Goal: Communication & Community: Participate in discussion

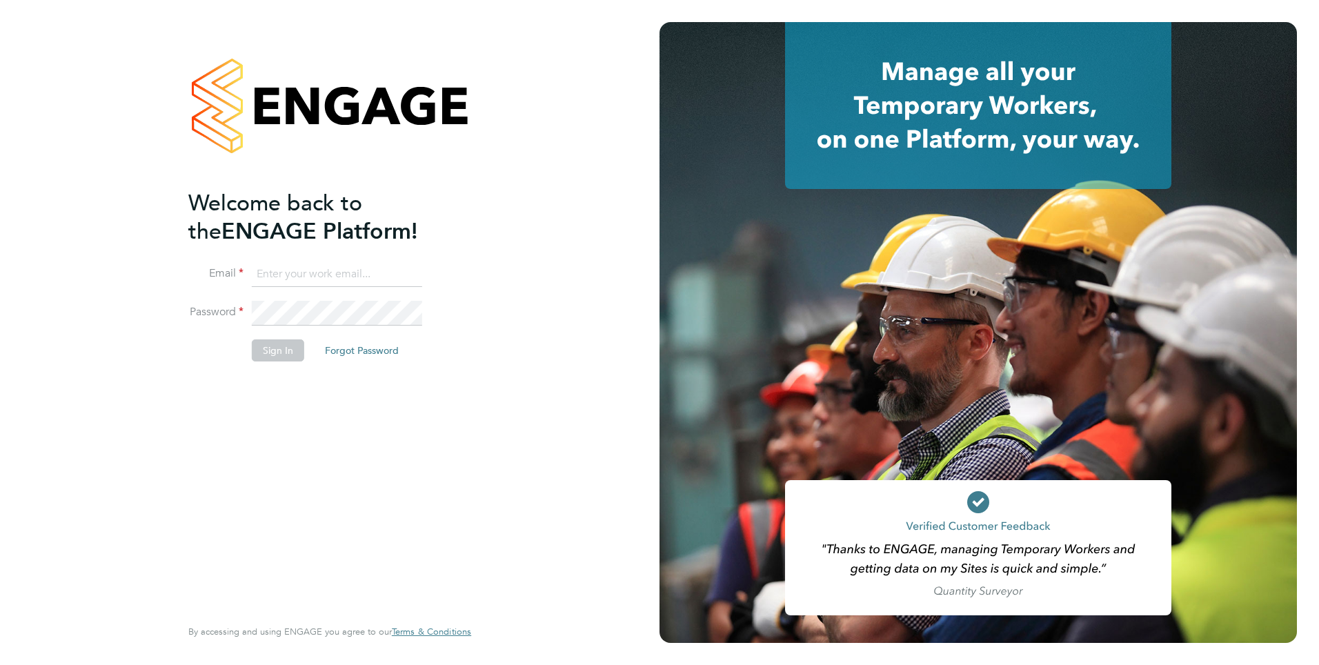
type input "mahnaz.asgari@ncclondon.ac.uk"
click at [283, 351] on button "Sign In" at bounding box center [278, 350] width 52 height 22
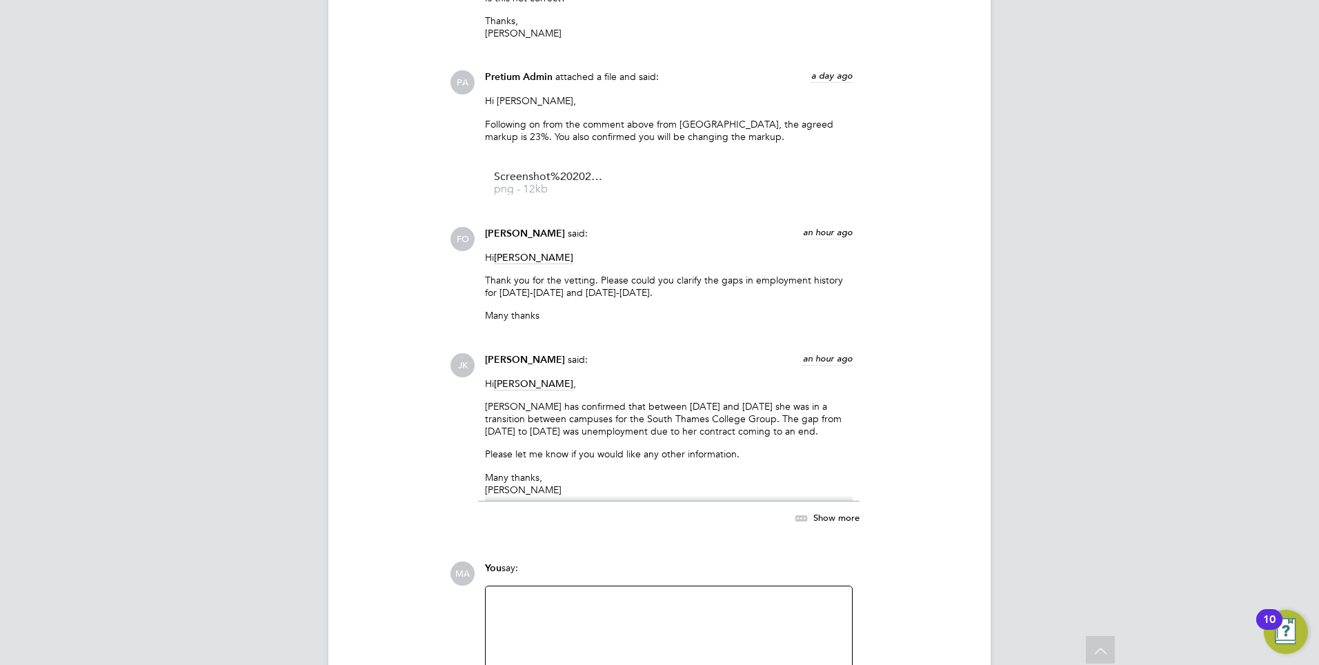
scroll to position [2760, 0]
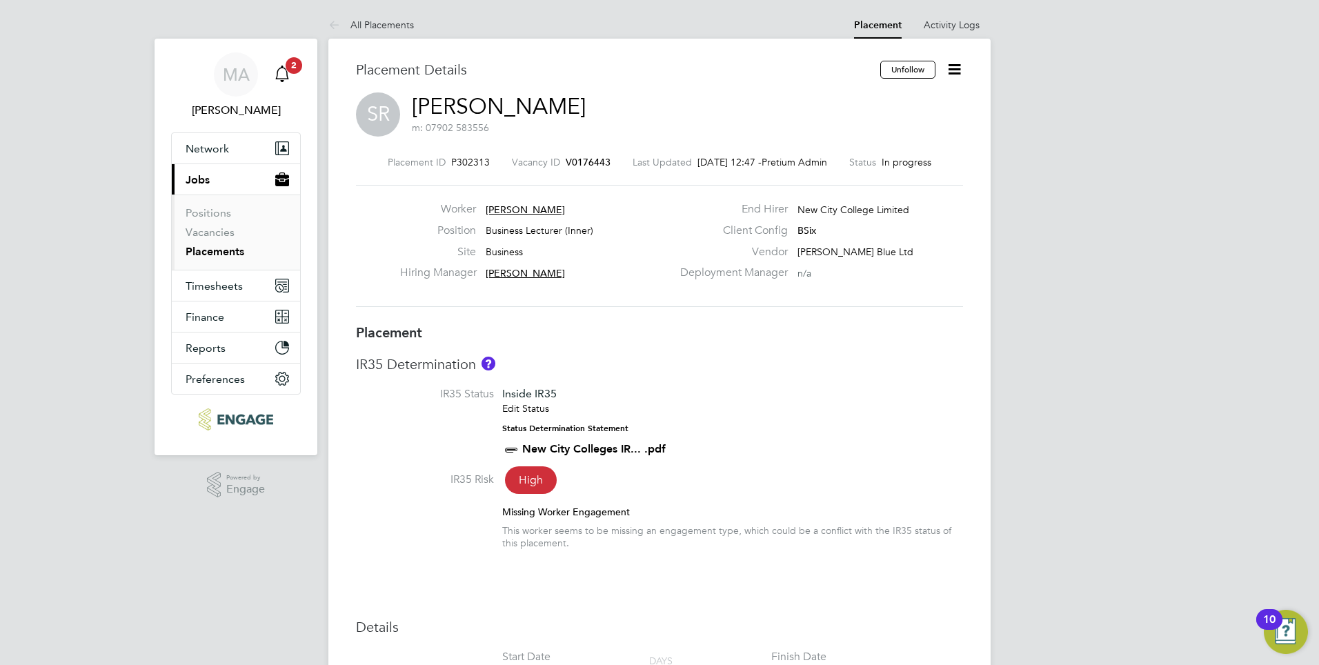
click at [287, 70] on span "2" at bounding box center [294, 65] width 17 height 17
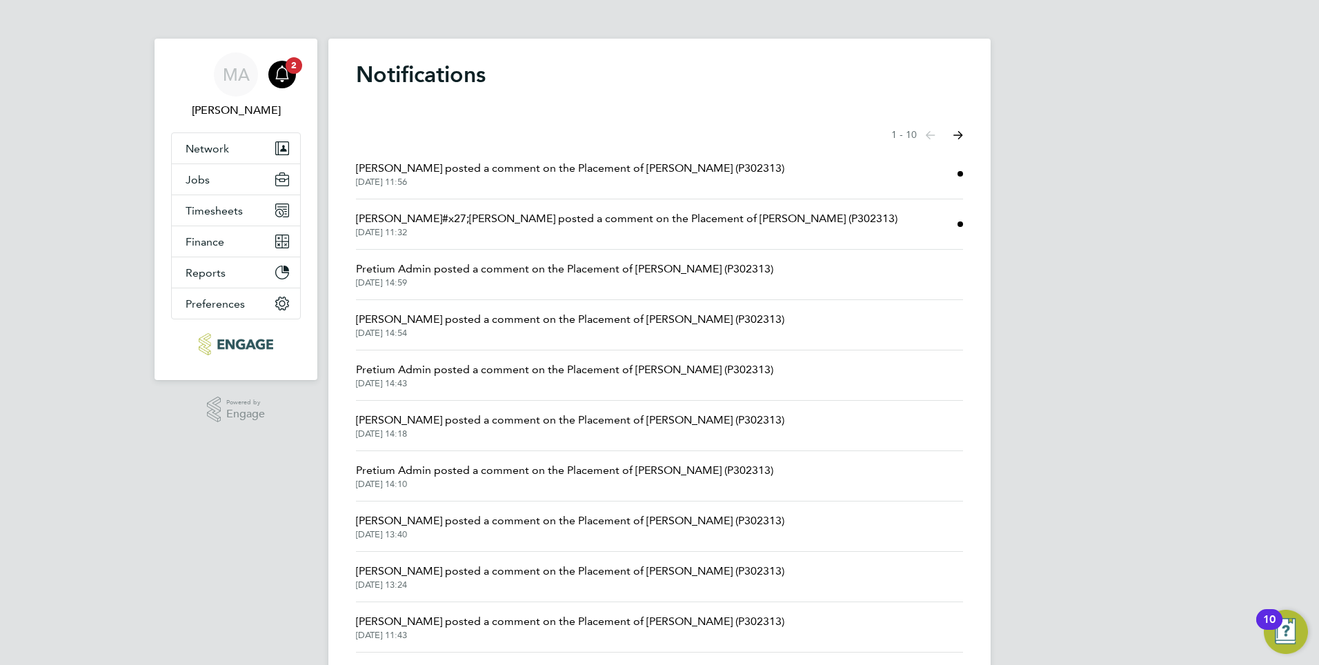
click at [455, 168] on span "[PERSON_NAME] posted a comment on the Placement of [PERSON_NAME] (P302313)" at bounding box center [570, 168] width 428 height 17
